Goal: Find specific fact: Find specific fact

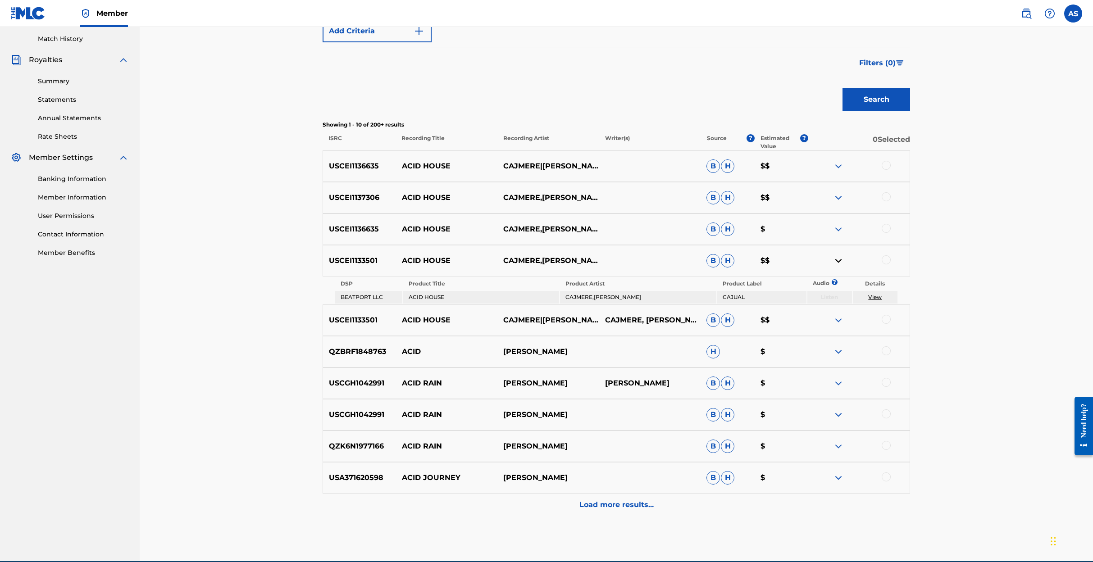
scroll to position [247, 0]
click at [363, 166] on p "USCEI1136635" at bounding box center [359, 166] width 73 height 11
click at [359, 165] on p "USCEI1136635" at bounding box center [359, 166] width 73 height 11
click at [363, 167] on p "USCEI1136635" at bounding box center [359, 166] width 73 height 11
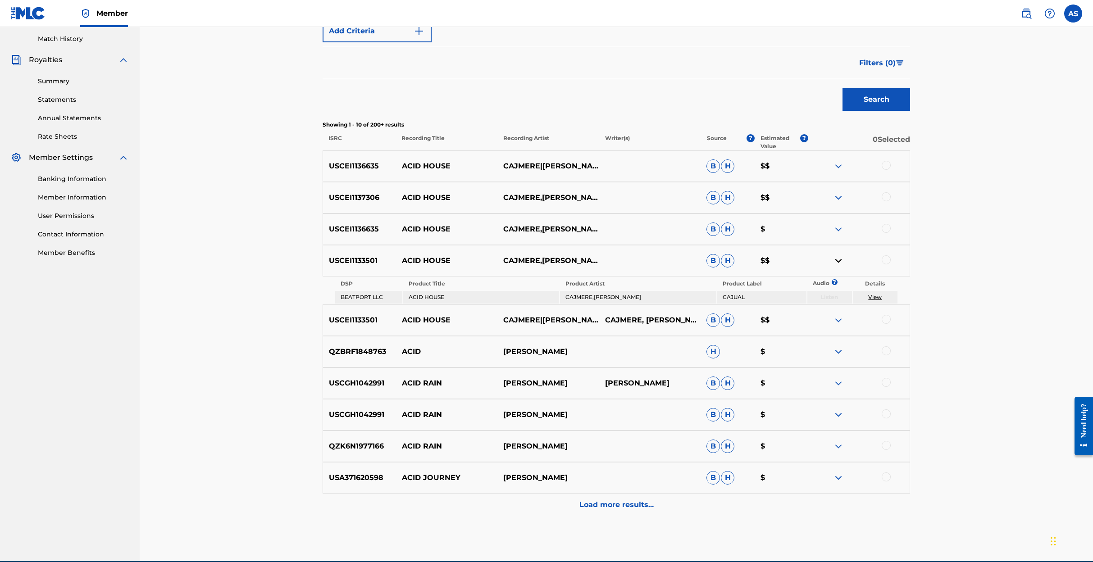
click at [363, 167] on p "USCEI1136635" at bounding box center [359, 166] width 73 height 11
copy p "USCEI1136635"
click at [350, 196] on p "USCEI1137306" at bounding box center [359, 197] width 73 height 11
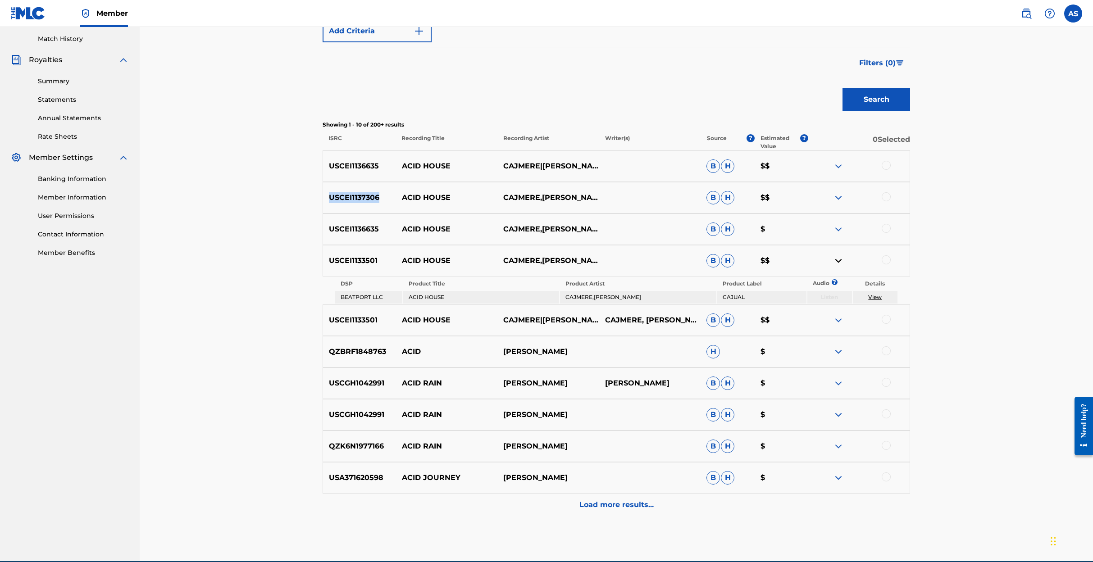
copy p "USCEI1137306"
click at [837, 194] on img at bounding box center [838, 197] width 11 height 11
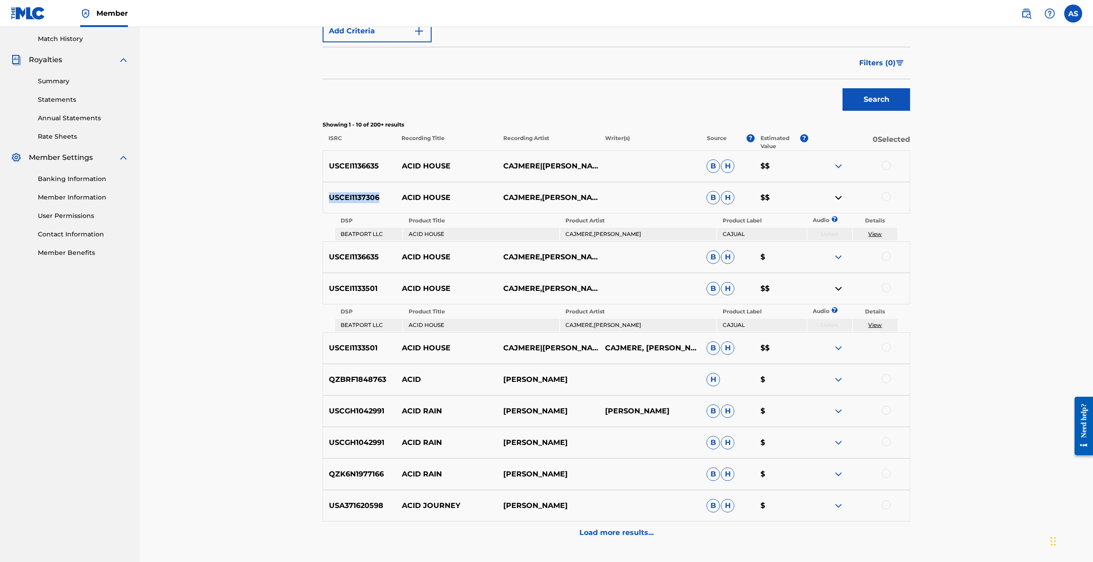
click at [838, 164] on img at bounding box center [838, 166] width 11 height 11
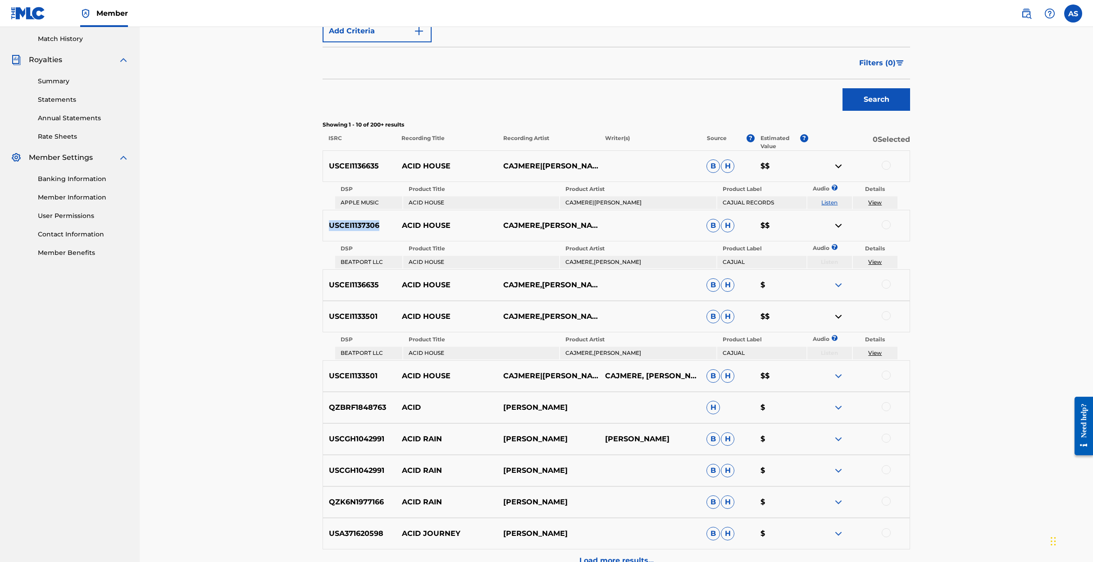
click at [836, 284] on img at bounding box center [838, 285] width 11 height 11
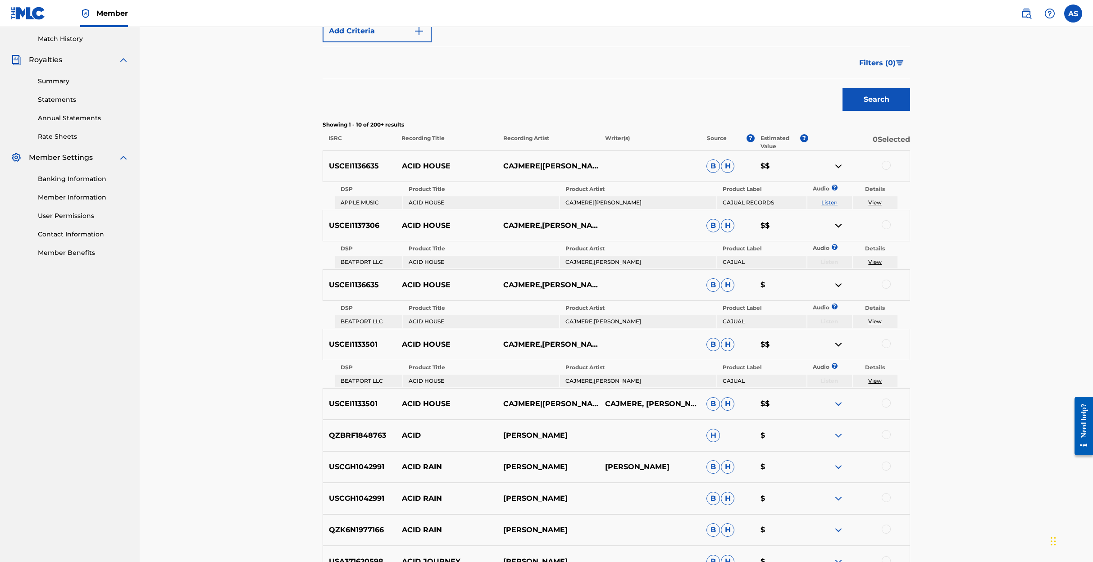
click at [367, 164] on p "USCEI1136635" at bounding box center [359, 166] width 73 height 11
copy p "USCEI1136635"
